Goal: Navigation & Orientation: Find specific page/section

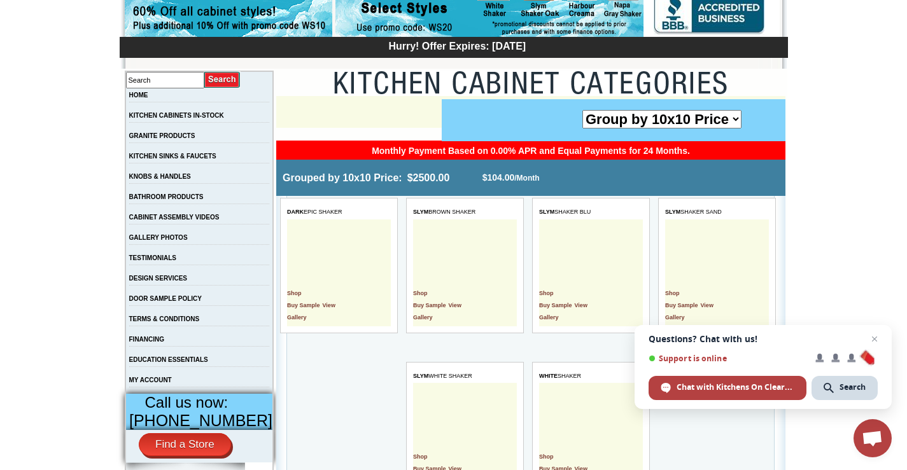
scroll to position [191, 0]
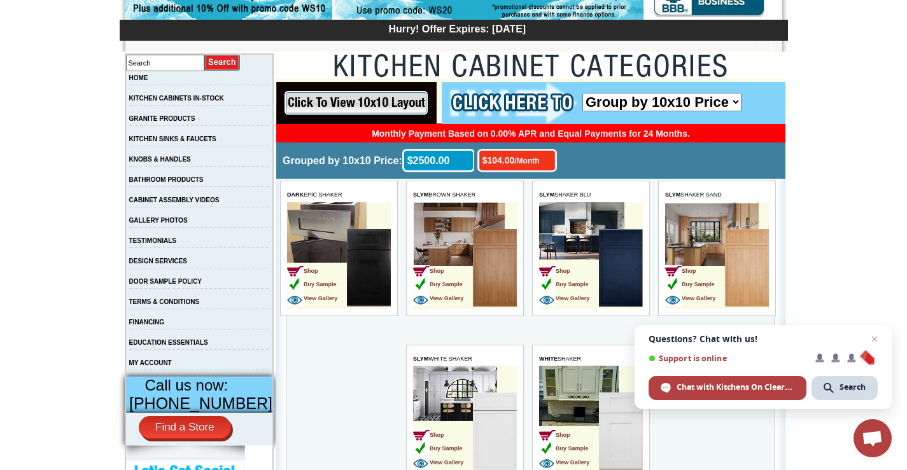
click at [351, 270] on img at bounding box center [369, 268] width 44 height 78
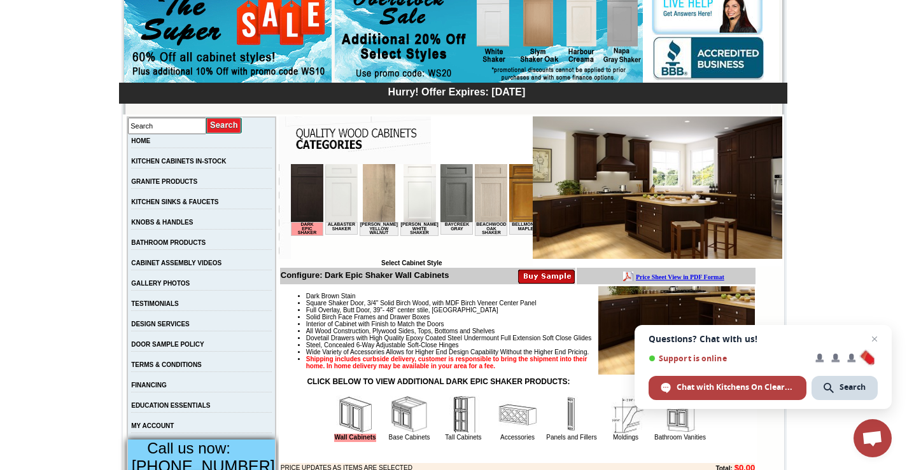
scroll to position [127, 0]
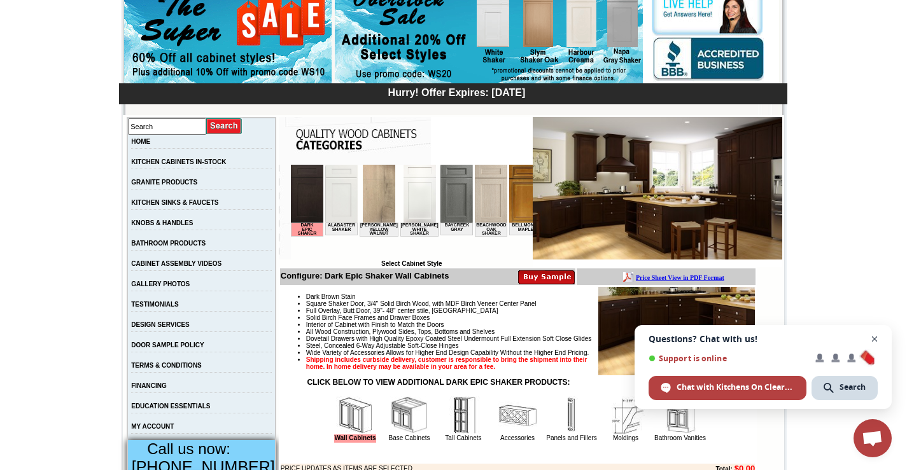
click at [877, 340] on span "Close chat" at bounding box center [875, 339] width 16 height 16
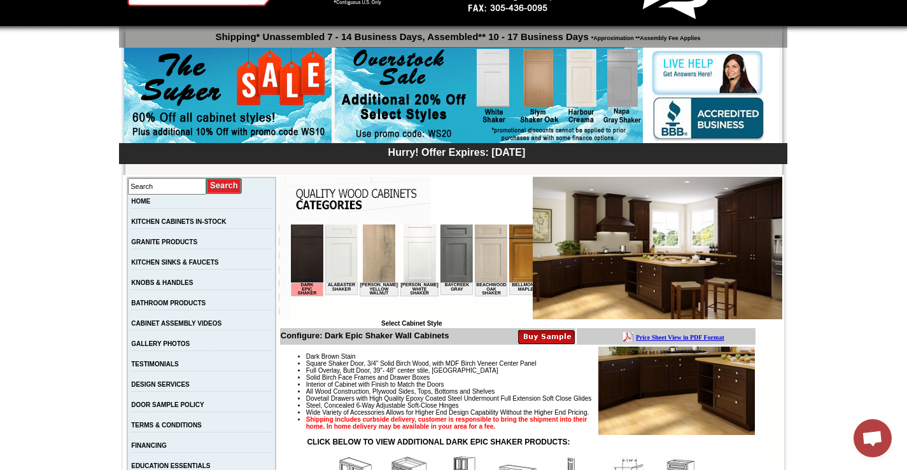
scroll to position [0, 0]
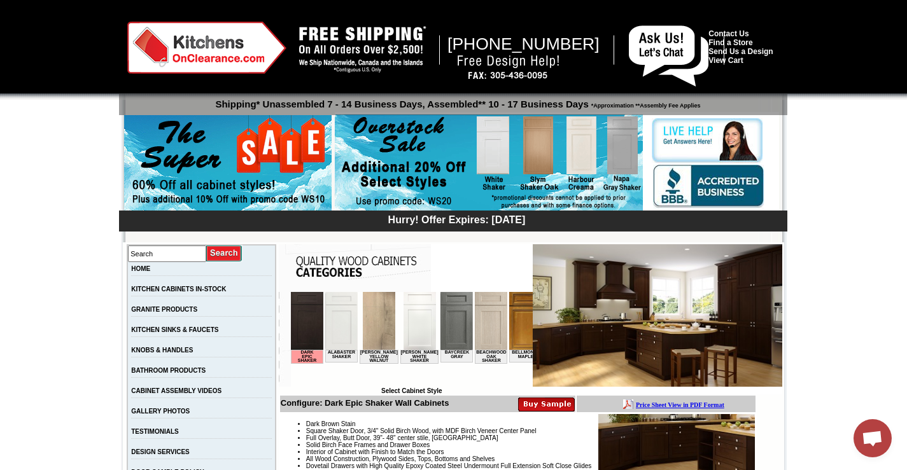
click at [347, 335] on img at bounding box center [340, 321] width 32 height 58
